Goal: Communication & Community: Share content

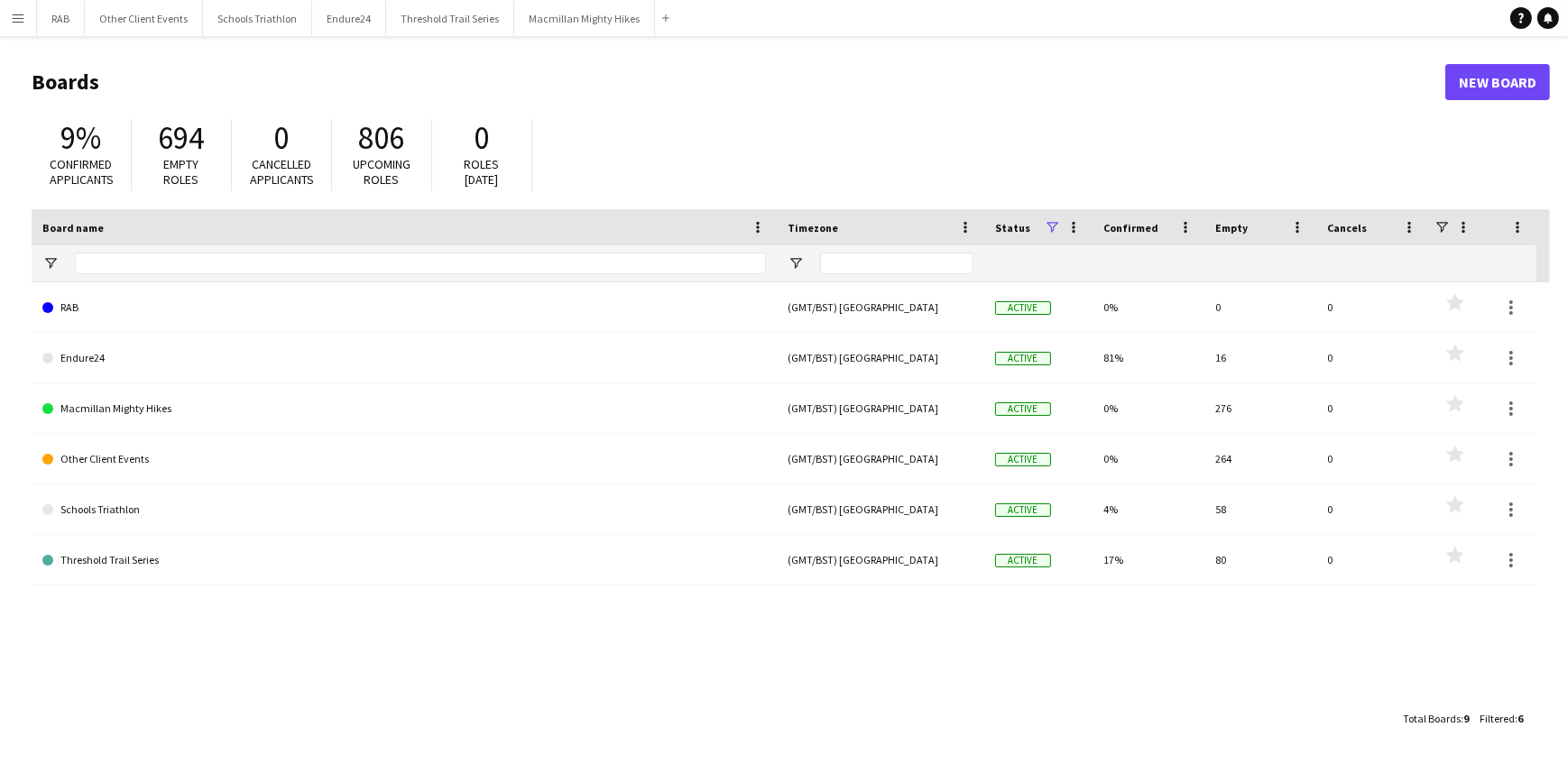
click at [15, 17] on app-icon "Menu" at bounding box center [17, 17] width 14 height 14
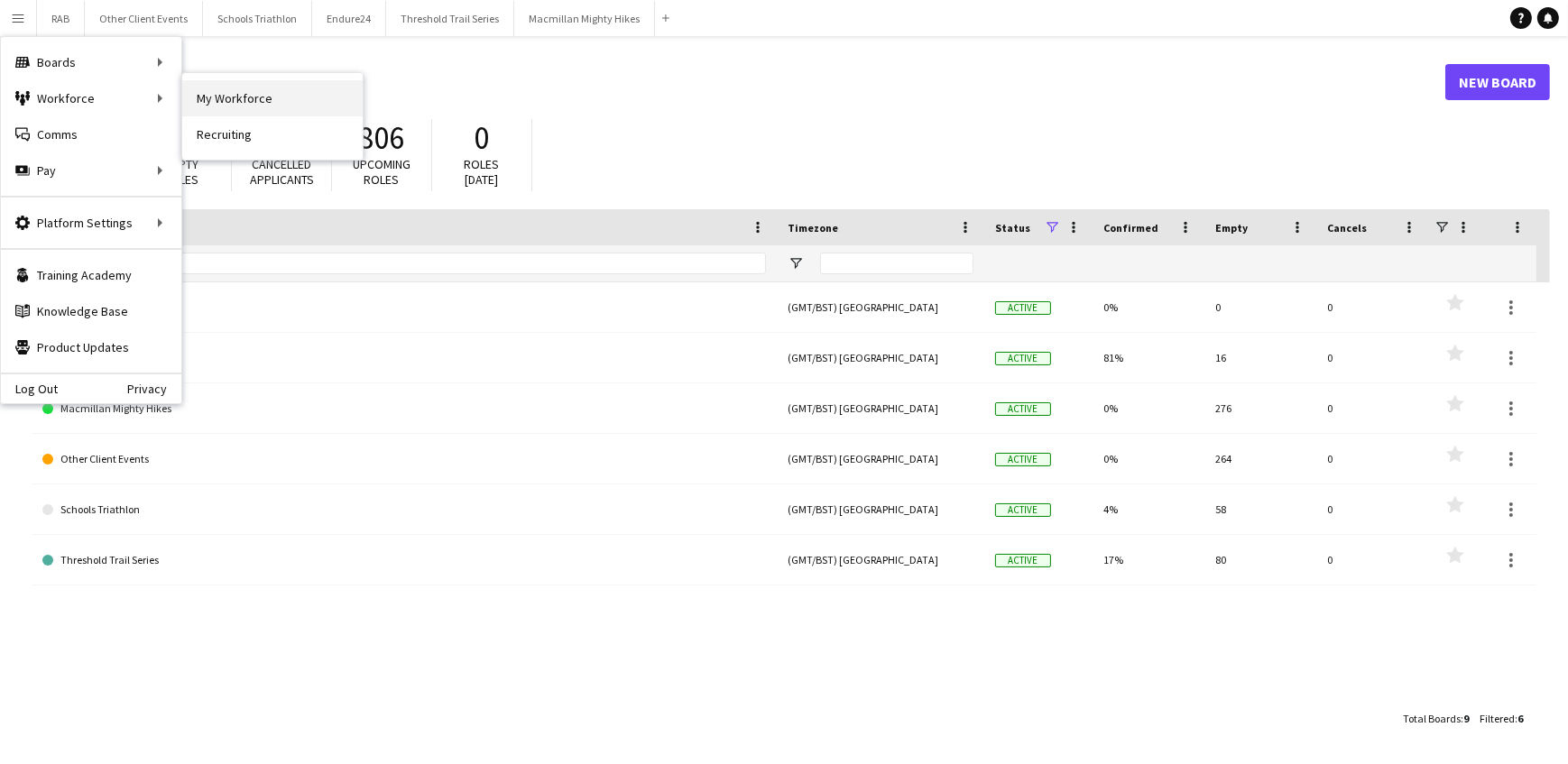
click at [240, 86] on link "My Workforce" at bounding box center [272, 99] width 180 height 36
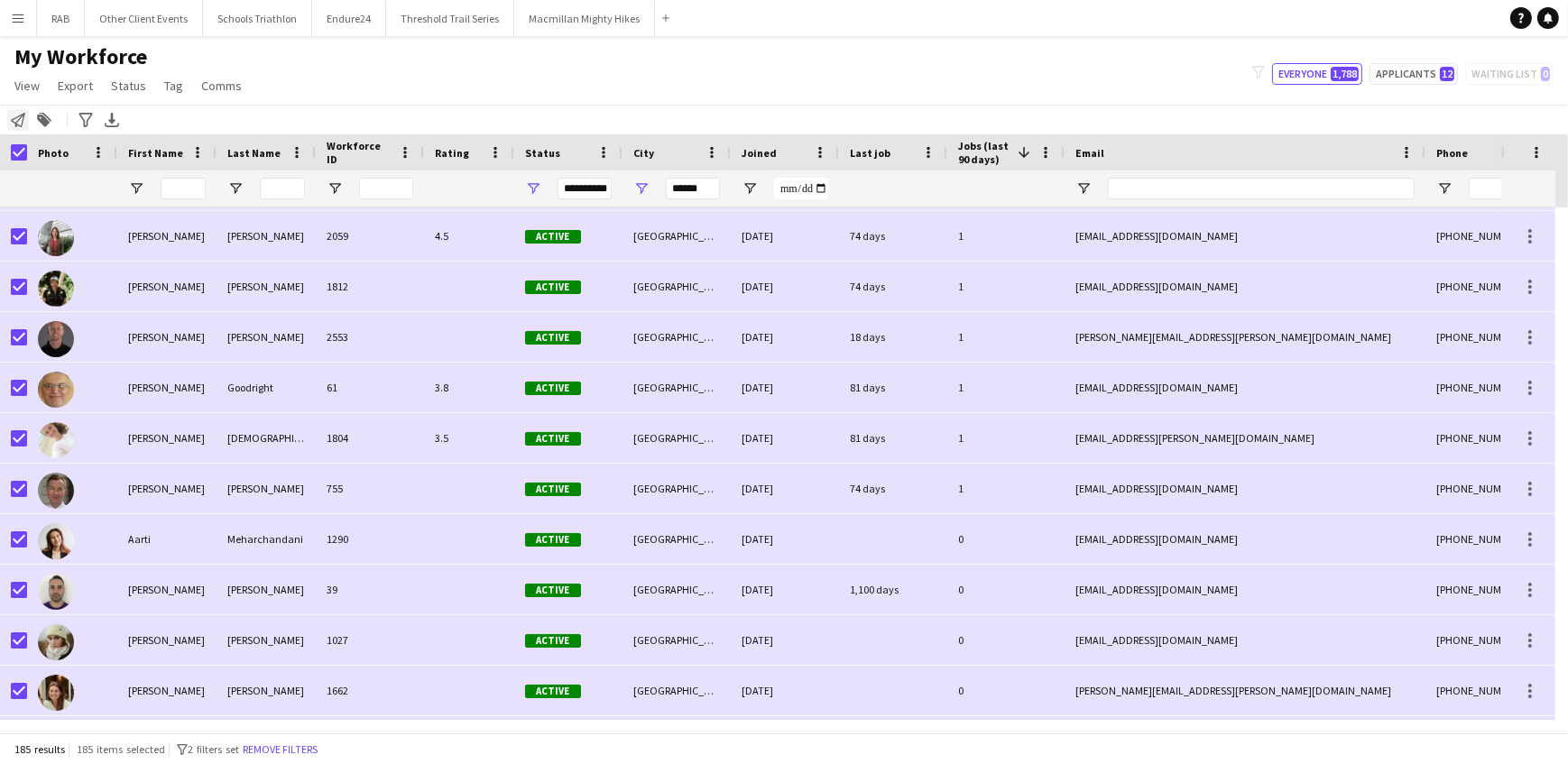
click at [13, 117] on icon "Notify workforce" at bounding box center [17, 120] width 14 height 14
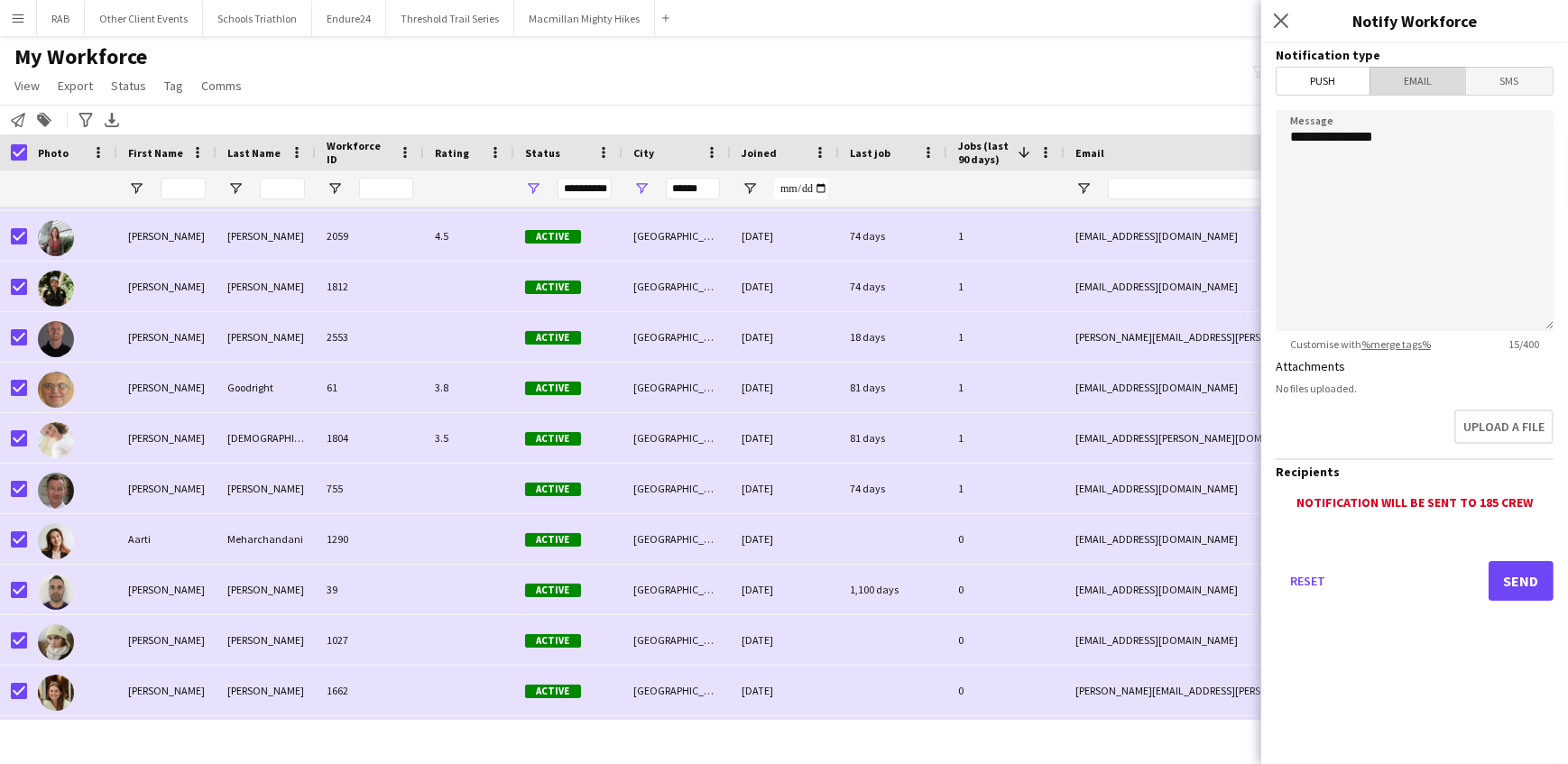
click at [1404, 83] on span "Email" at bounding box center [1417, 81] width 96 height 28
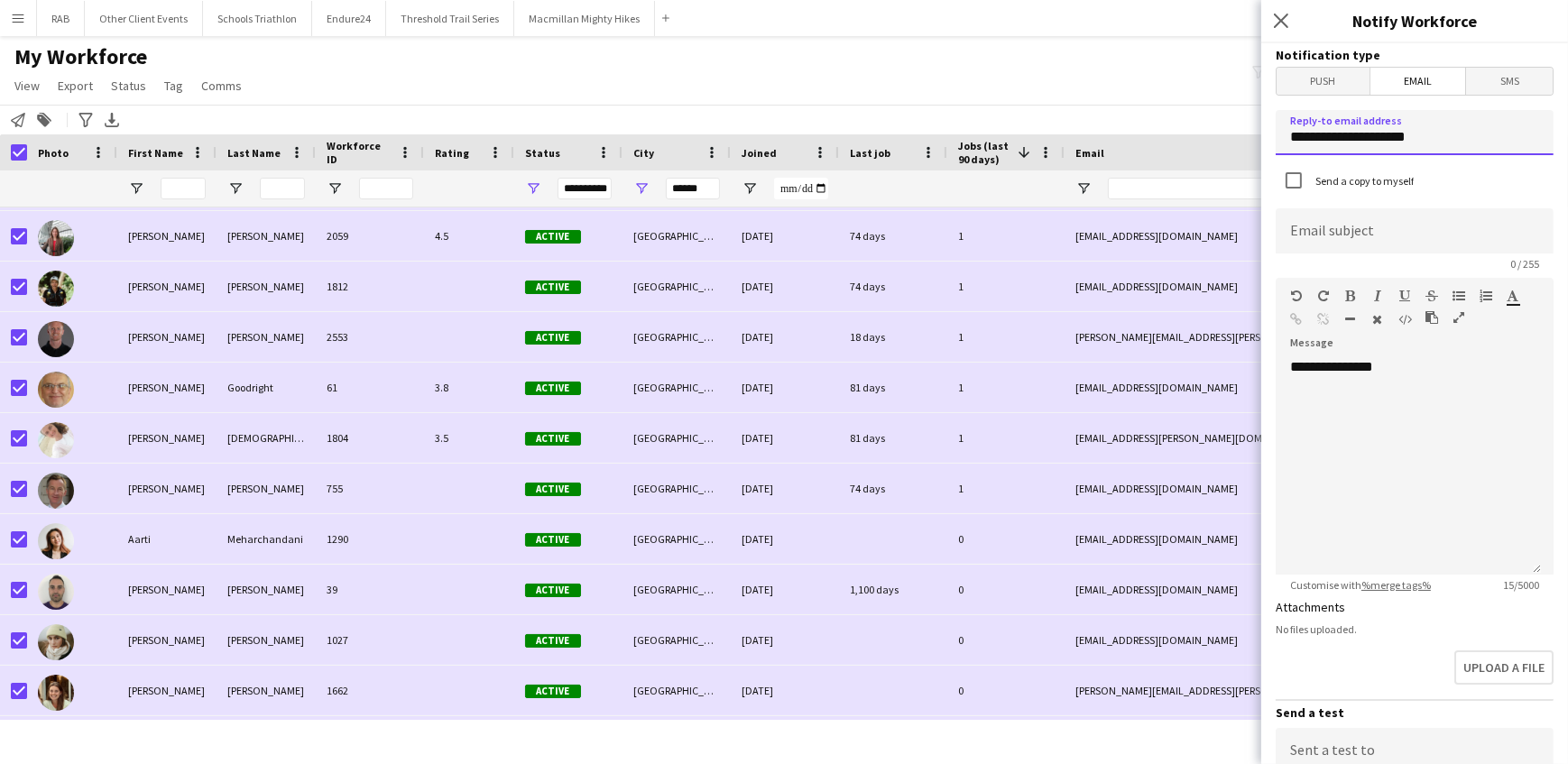
drag, startPoint x: 1245, startPoint y: 132, endPoint x: 1171, endPoint y: 118, distance: 75.3
click at [1169, 120] on body "Menu Boards Boards Boards All jobs Status Workforce Workforce My Workforce Recr…" at bounding box center [784, 382] width 1568 height 764
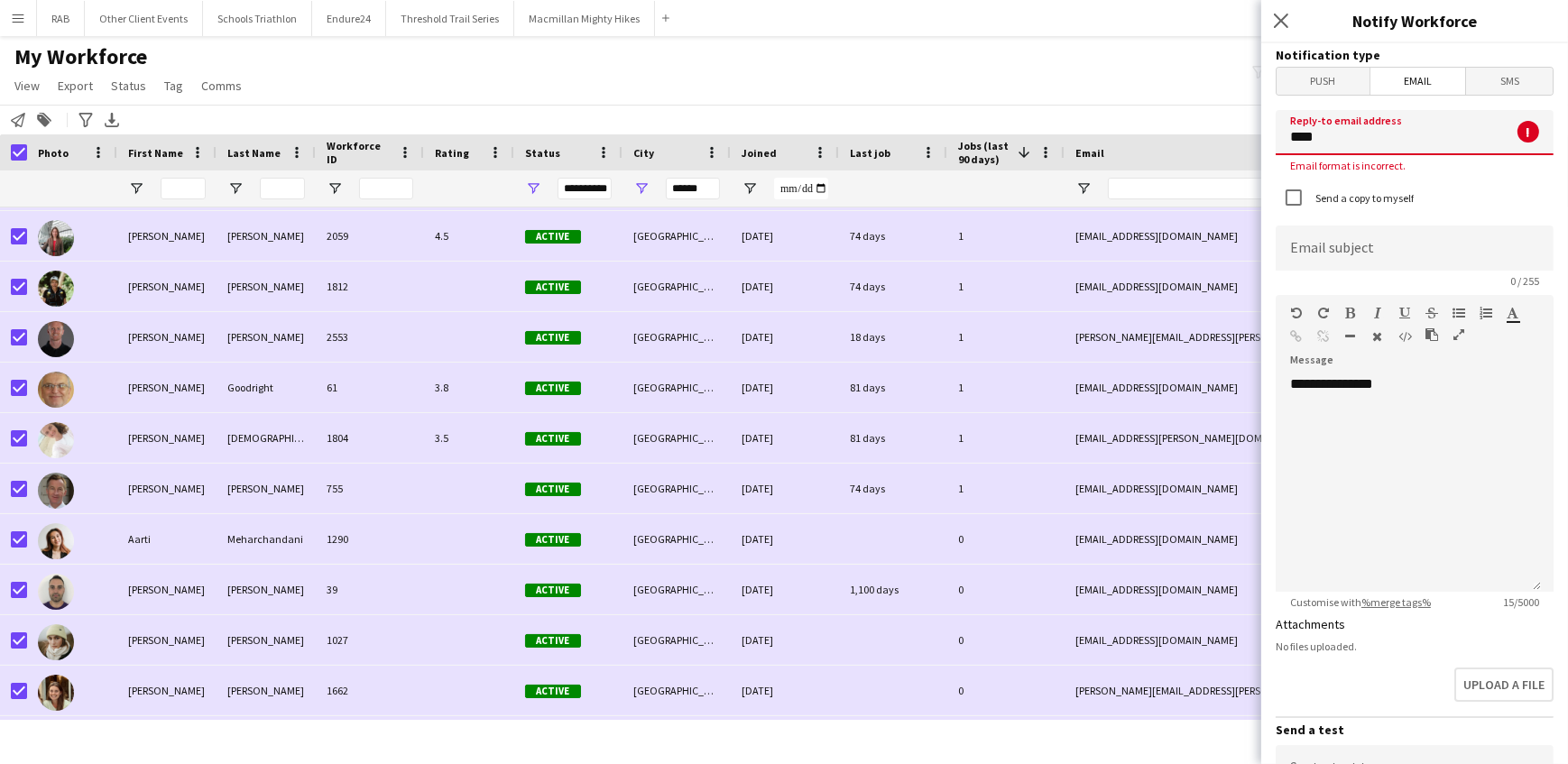
type input "**********"
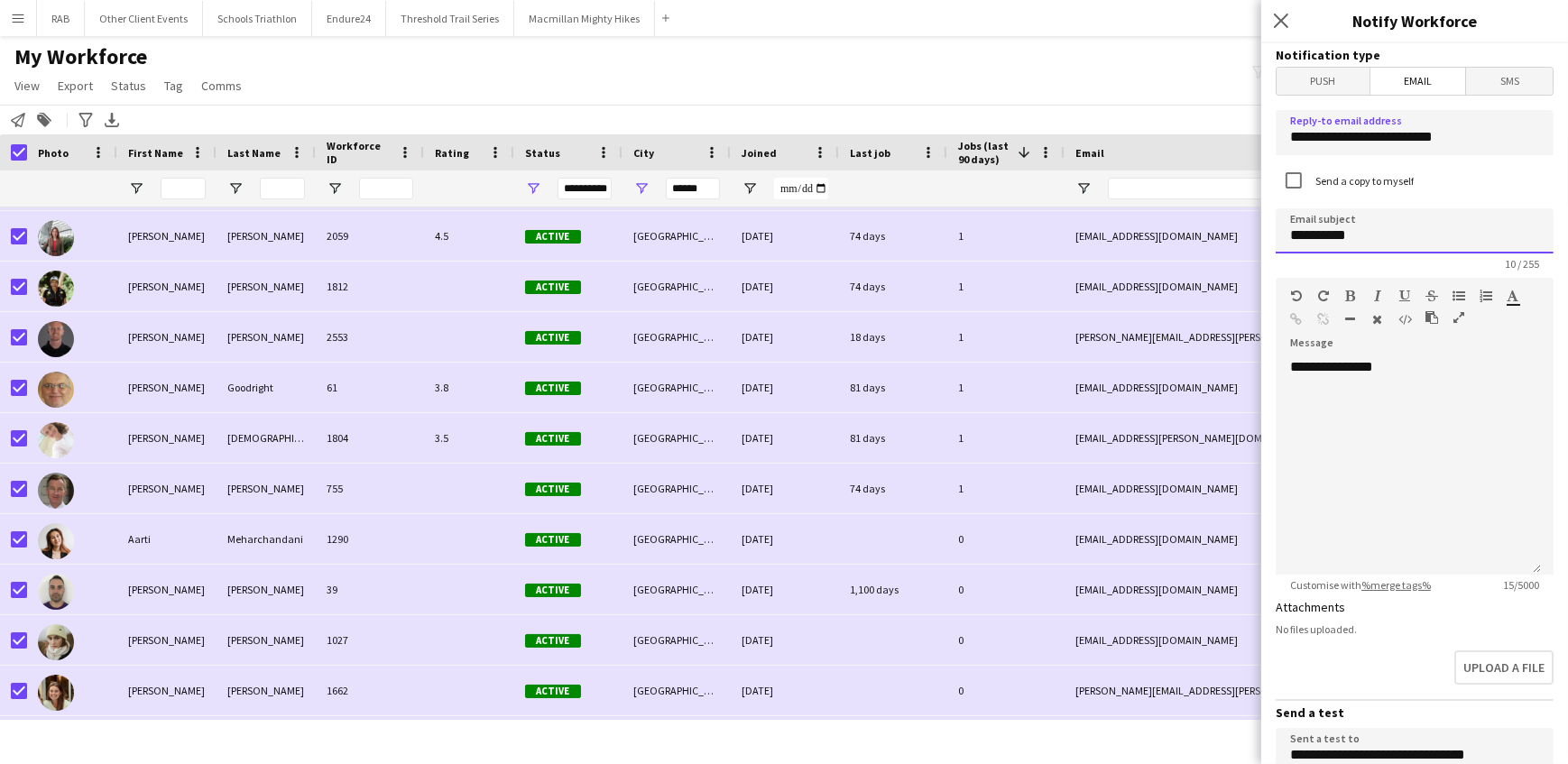
click at [1371, 230] on input "**********" at bounding box center [1414, 232] width 278 height 46
type input "*"
type input "**********"
drag, startPoint x: 1410, startPoint y: 370, endPoint x: 1263, endPoint y: 371, distance: 147.0
click at [1263, 371] on form "**********" at bounding box center [1413, 545] width 306 height 1003
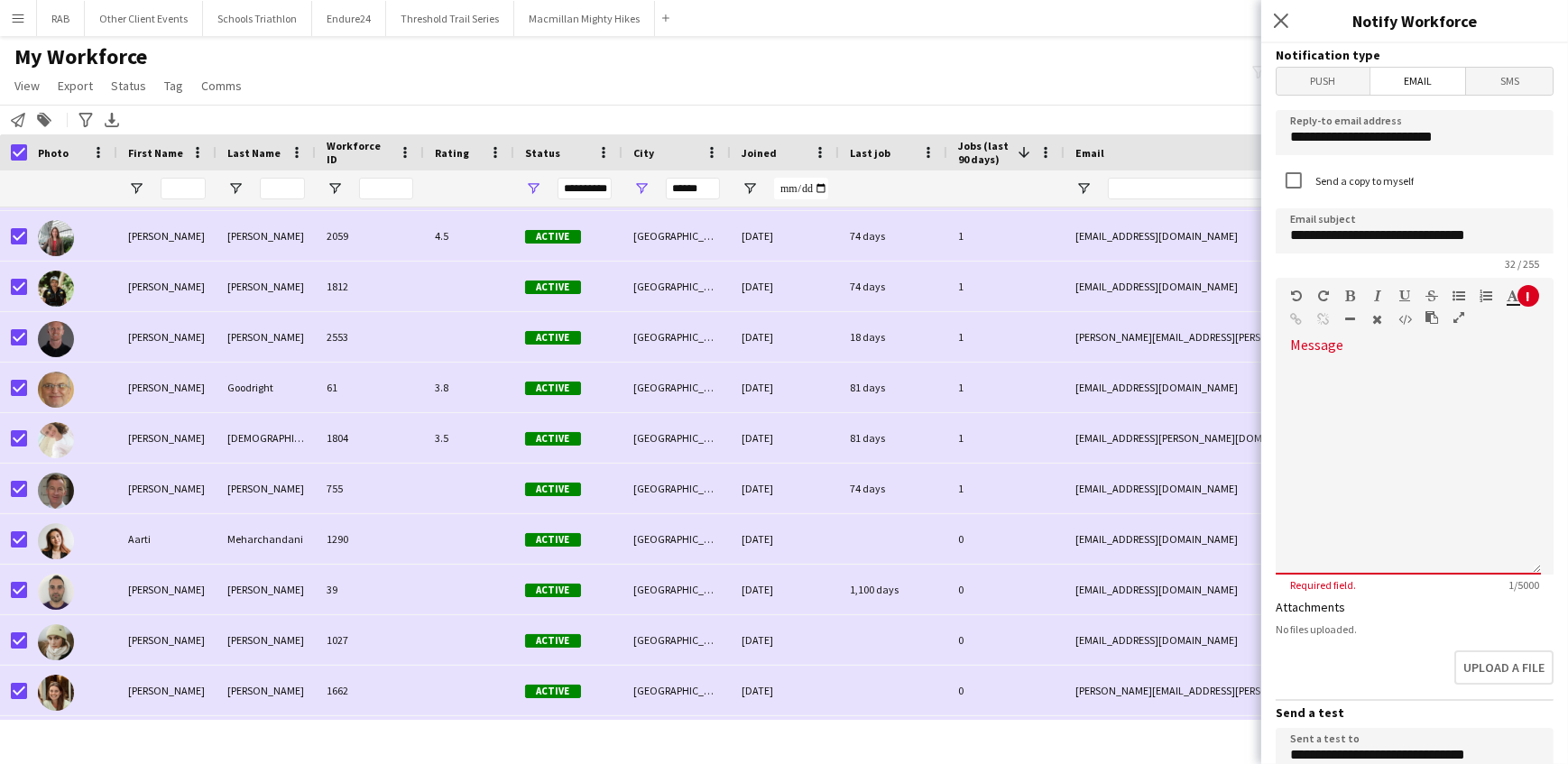
click at [1297, 365] on span at bounding box center [1290, 358] width 28 height 26
click at [1295, 363] on span at bounding box center [1290, 358] width 28 height 26
click at [1293, 366] on span at bounding box center [1290, 358] width 28 height 26
click at [1296, 367] on span at bounding box center [1290, 358] width 28 height 26
click at [1298, 361] on span at bounding box center [1290, 358] width 28 height 26
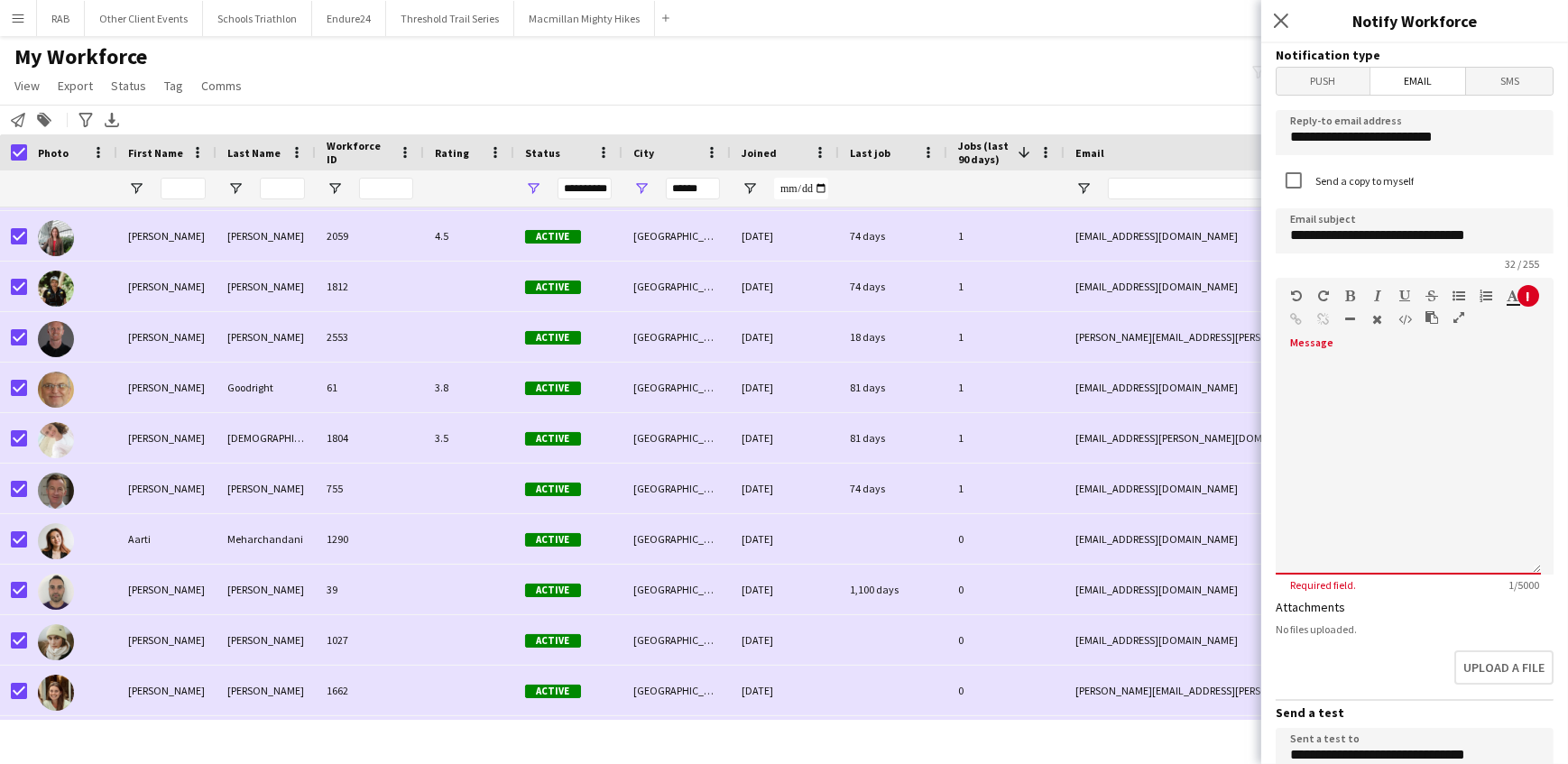
click at [1298, 361] on span at bounding box center [1290, 358] width 28 height 26
drag, startPoint x: 1301, startPoint y: 365, endPoint x: 1296, endPoint y: 451, distance: 86.1
click at [1296, 451] on div at bounding box center [1409, 467] width 266 height 216
click at [1303, 341] on div "Standard Heading 1 Heading 2 Heading 3 Heading 4 Heading 5 Heading 6 Heading 7 …" at bounding box center [1414, 311] width 278 height 67
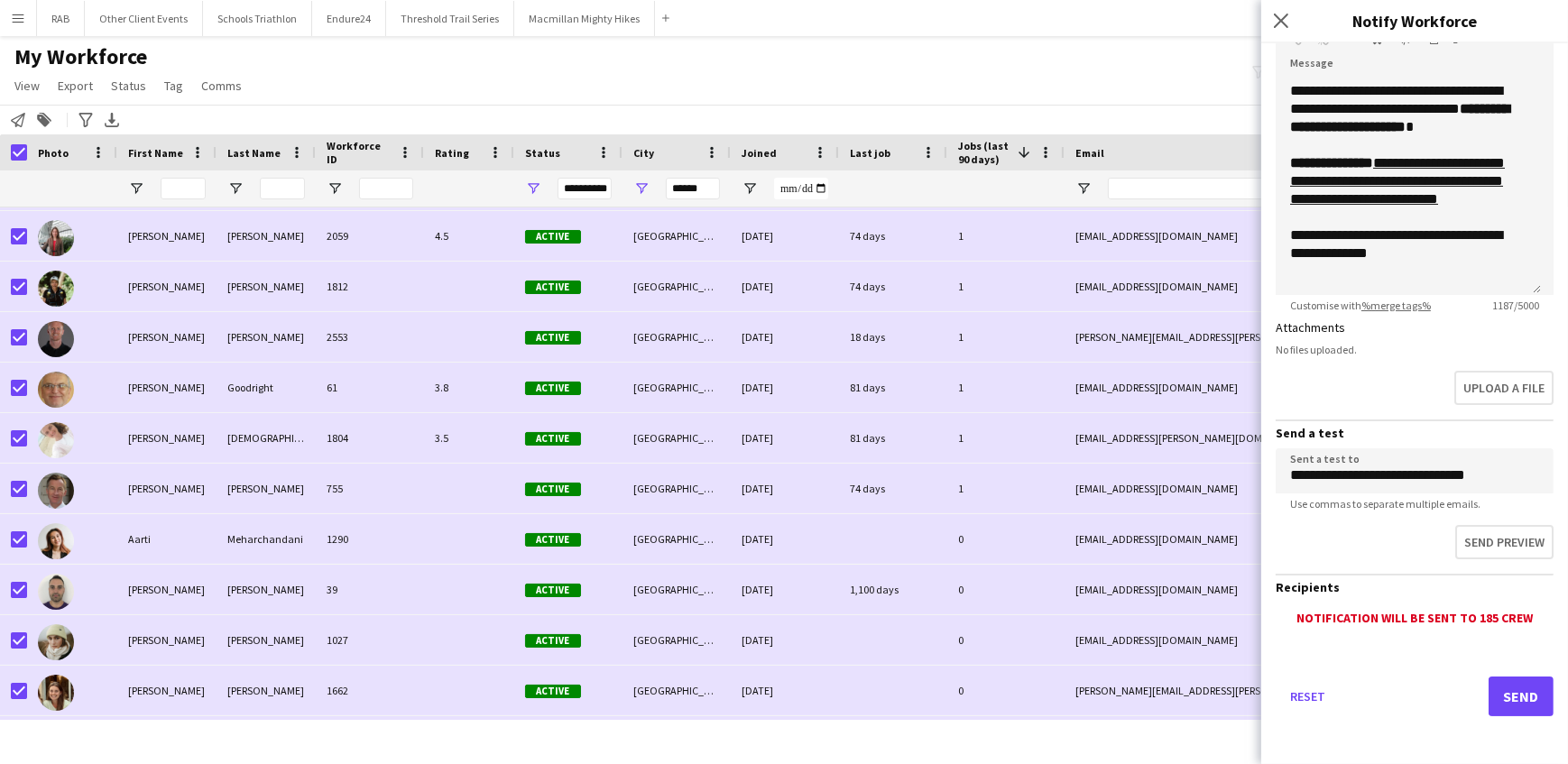
scroll to position [754, 0]
click at [1413, 254] on p "**********" at bounding box center [1402, 245] width 225 height 36
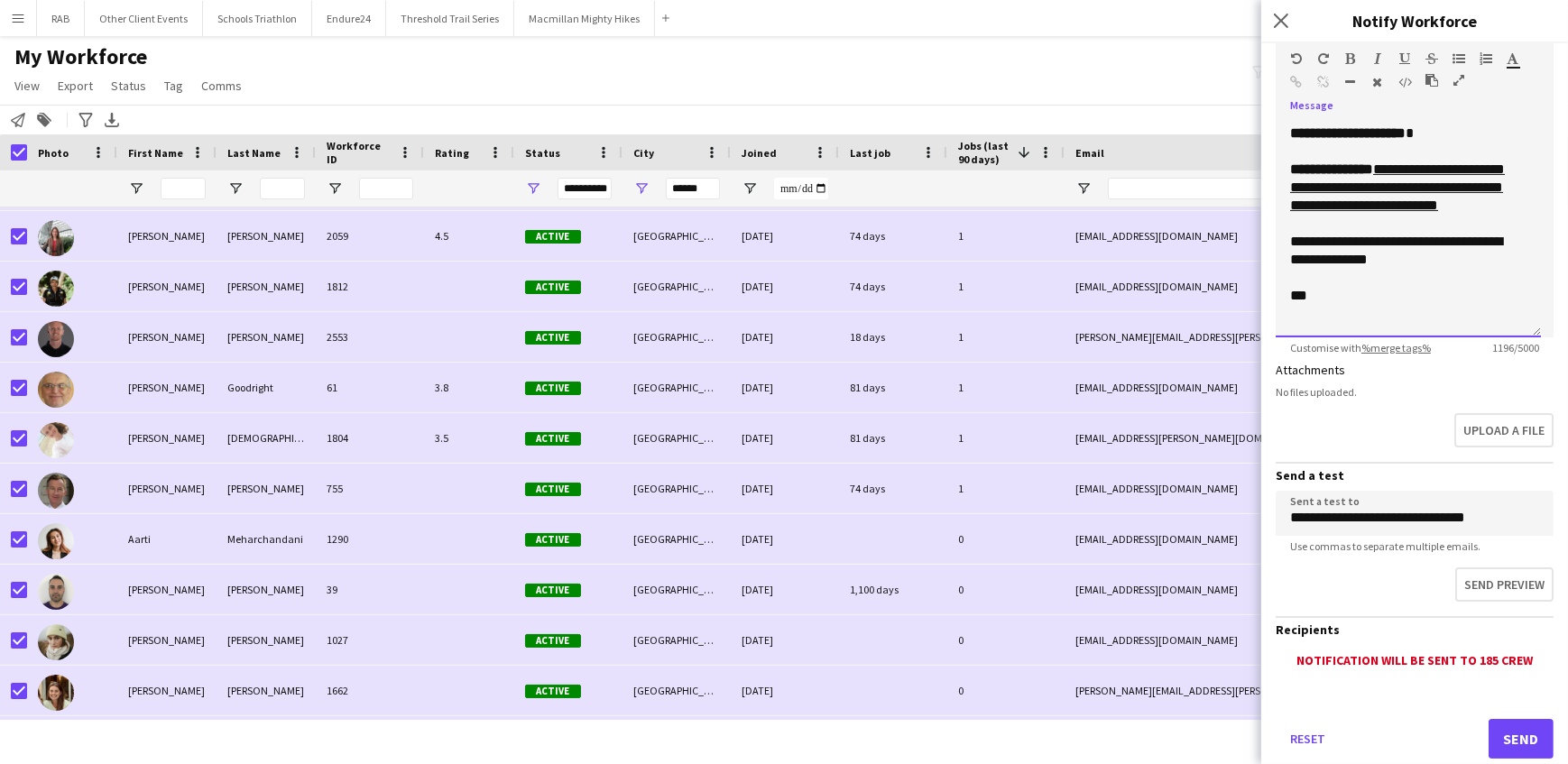
scroll to position [280, 0]
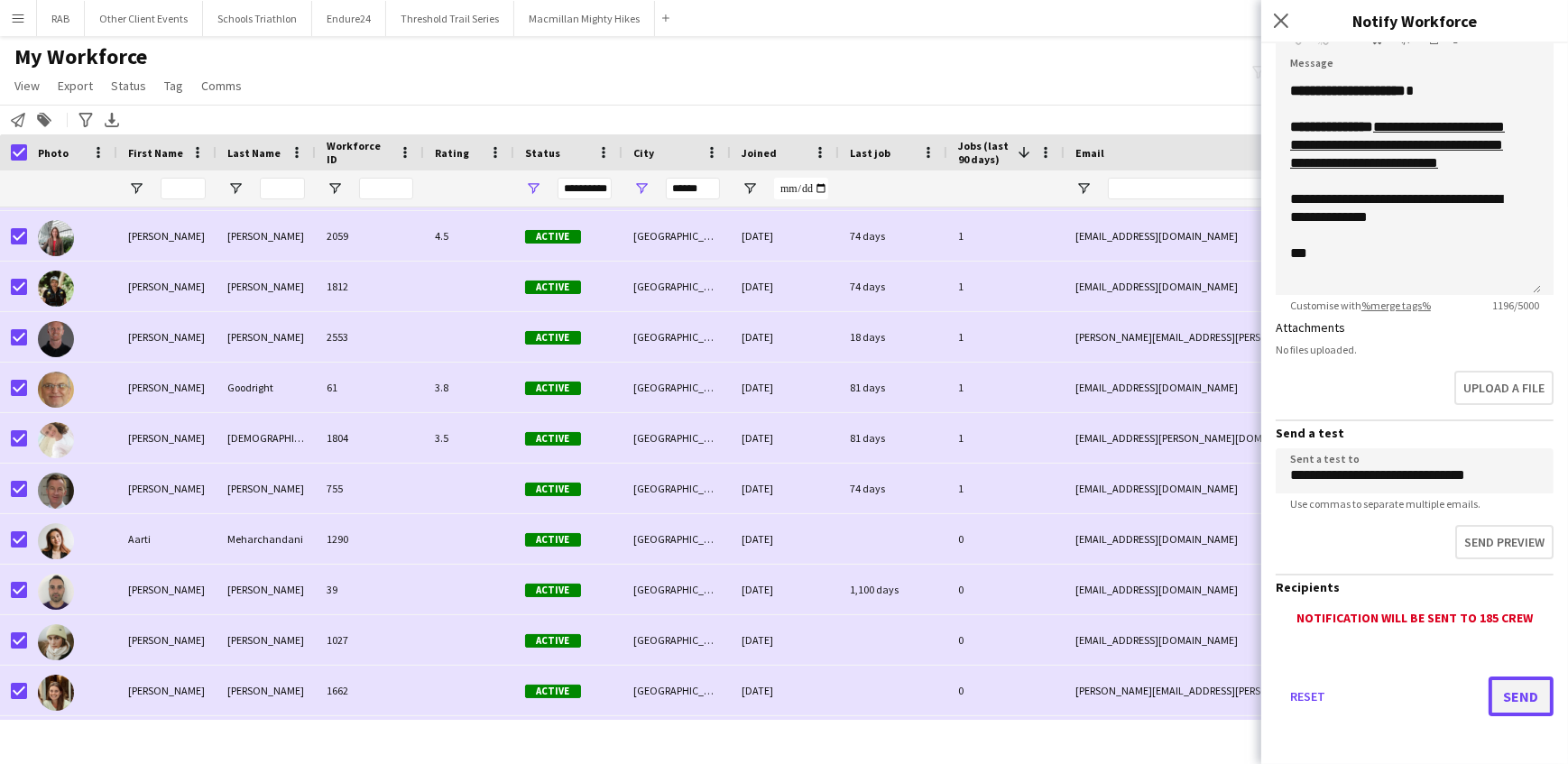
click at [1504, 694] on button "Send" at bounding box center [1521, 697] width 65 height 40
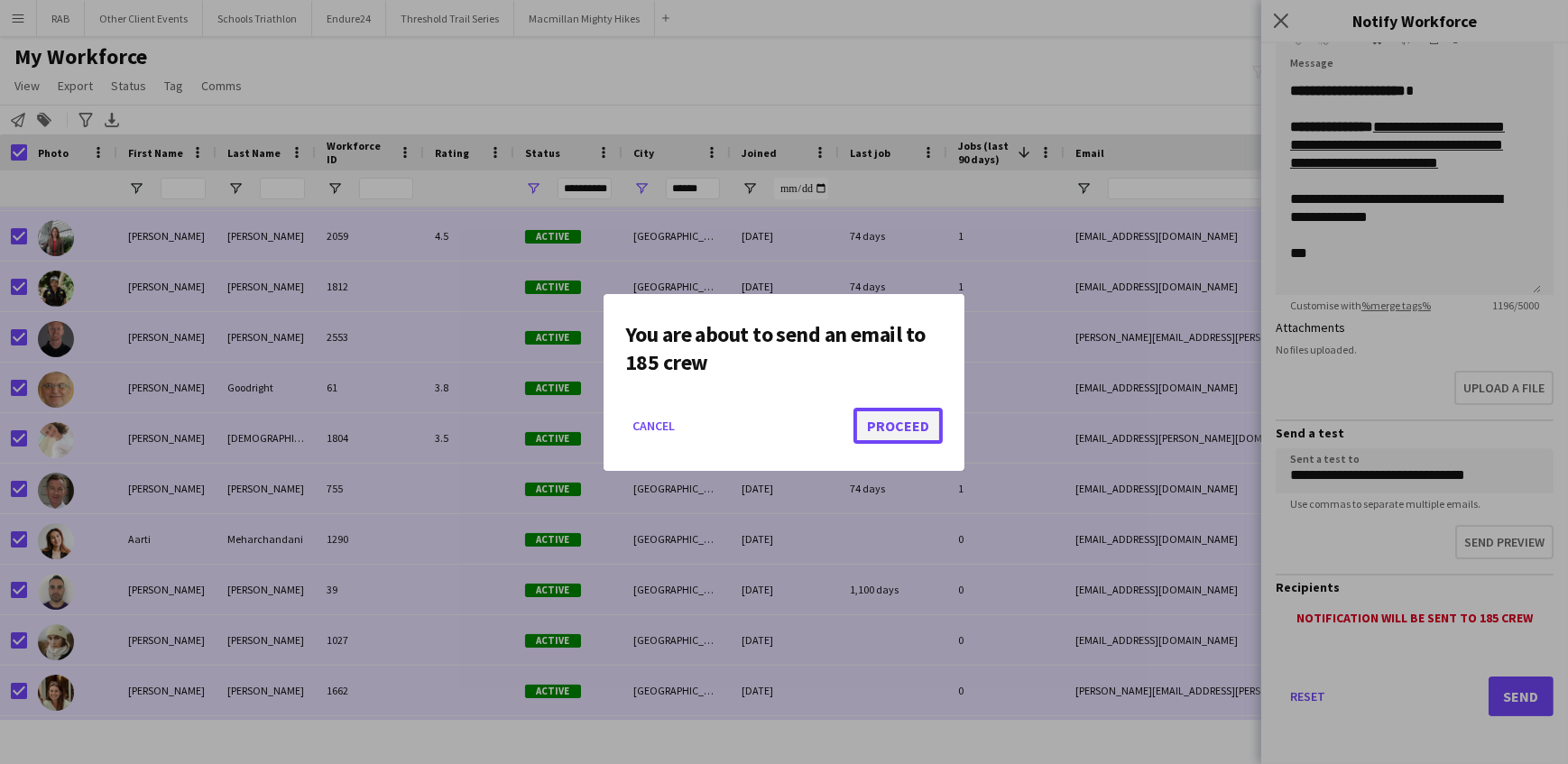
click at [910, 431] on button "Proceed" at bounding box center [898, 426] width 89 height 36
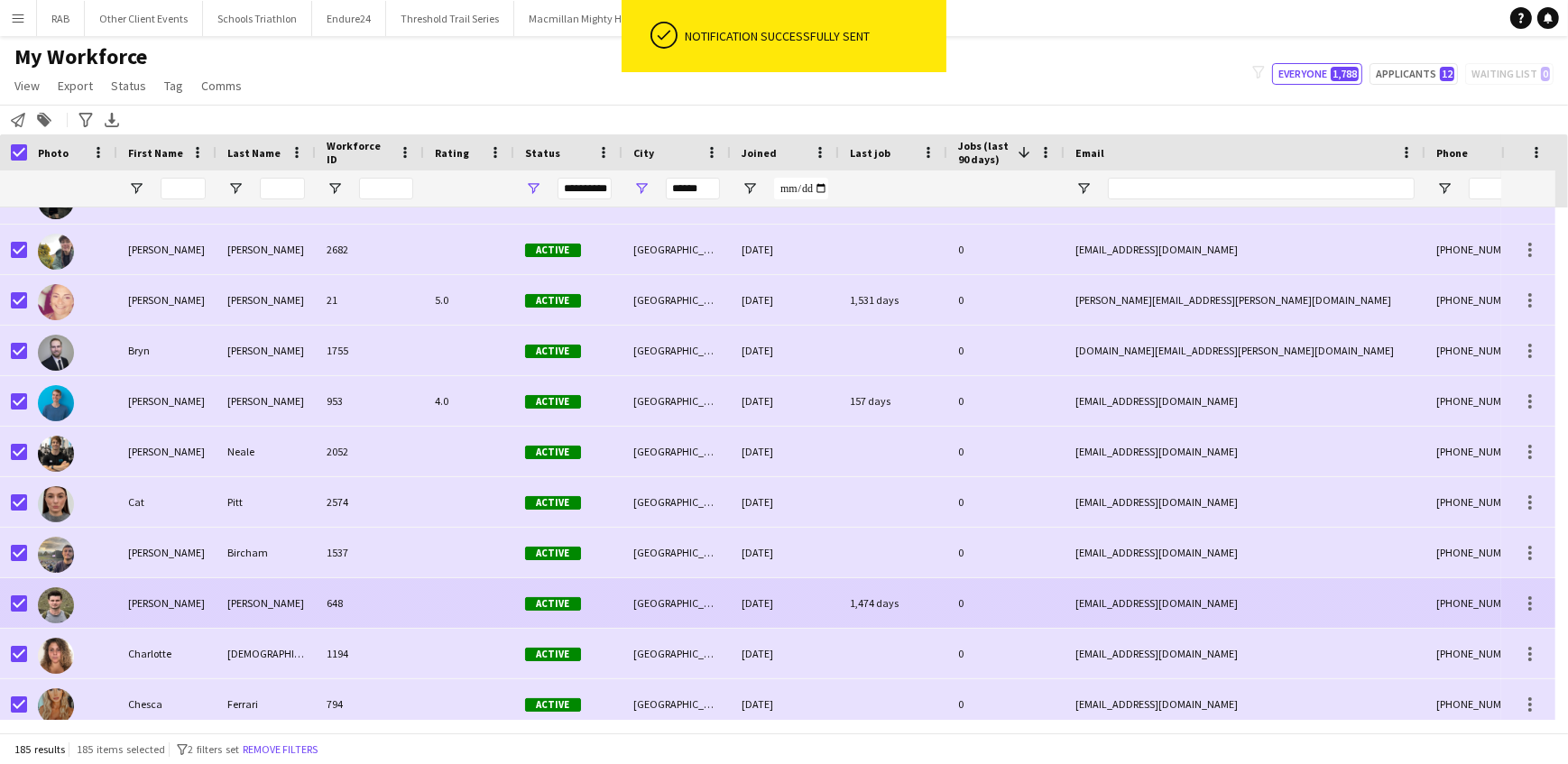
scroll to position [2145, 0]
